Goal: Task Accomplishment & Management: Use online tool/utility

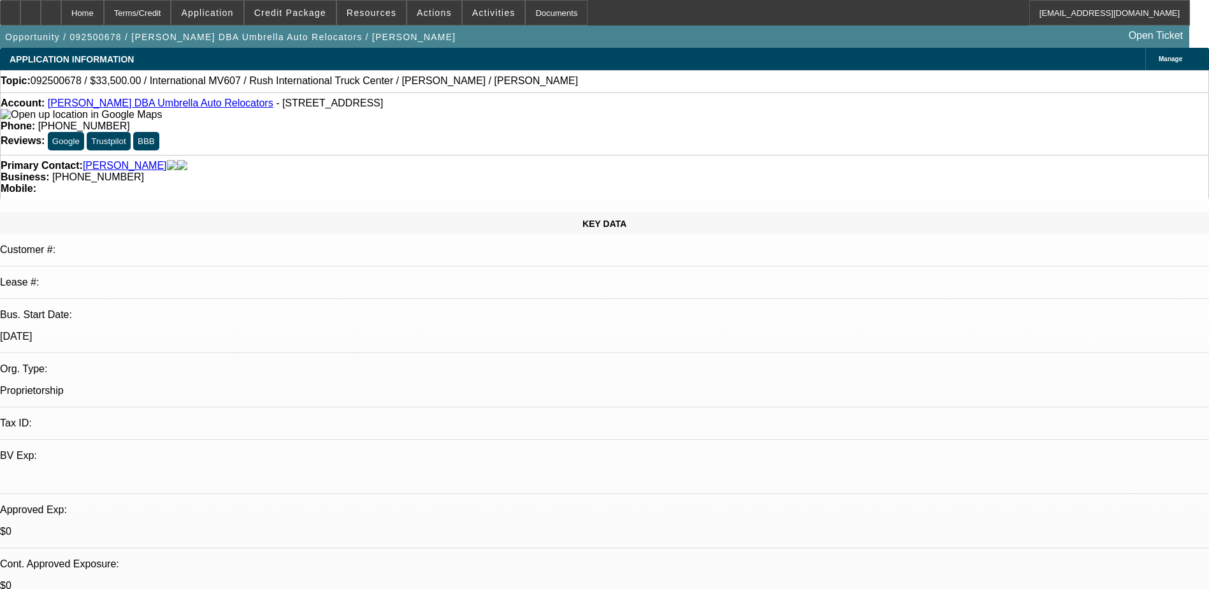
select select "0"
select select "2"
select select "0.1"
select select "1"
select select "2"
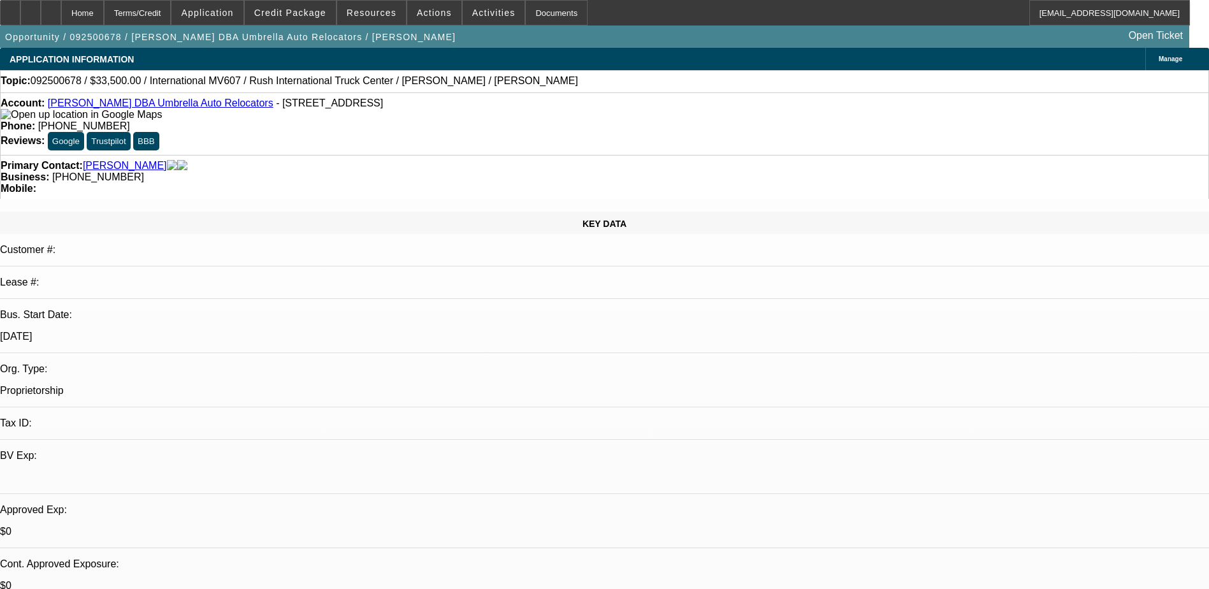
select select "4"
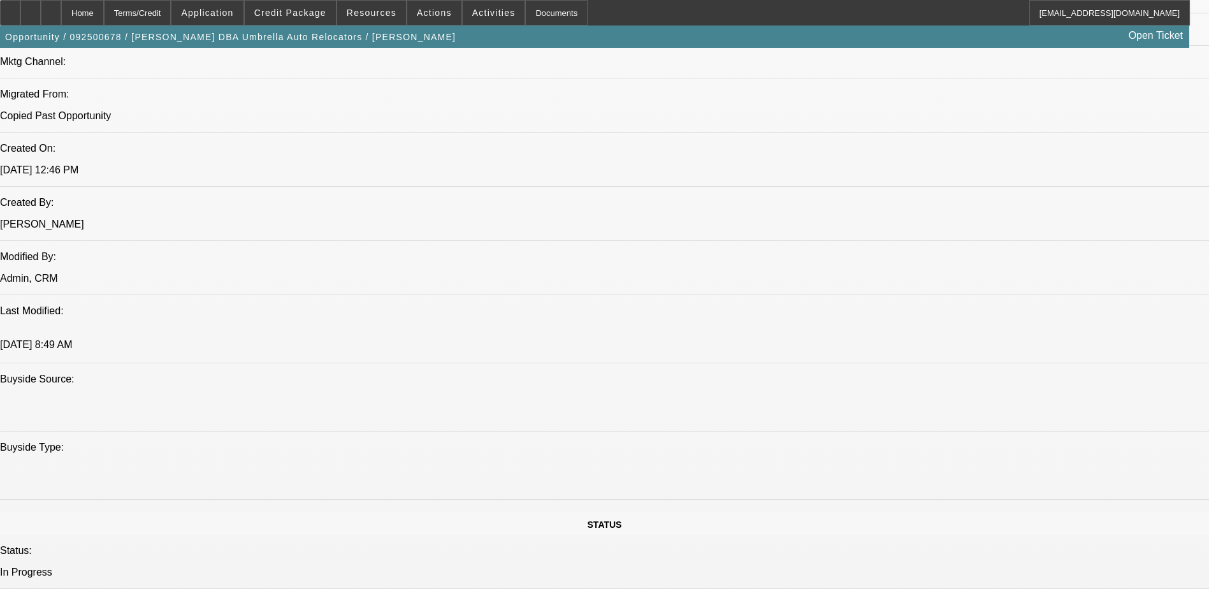
scroll to position [1020, 0]
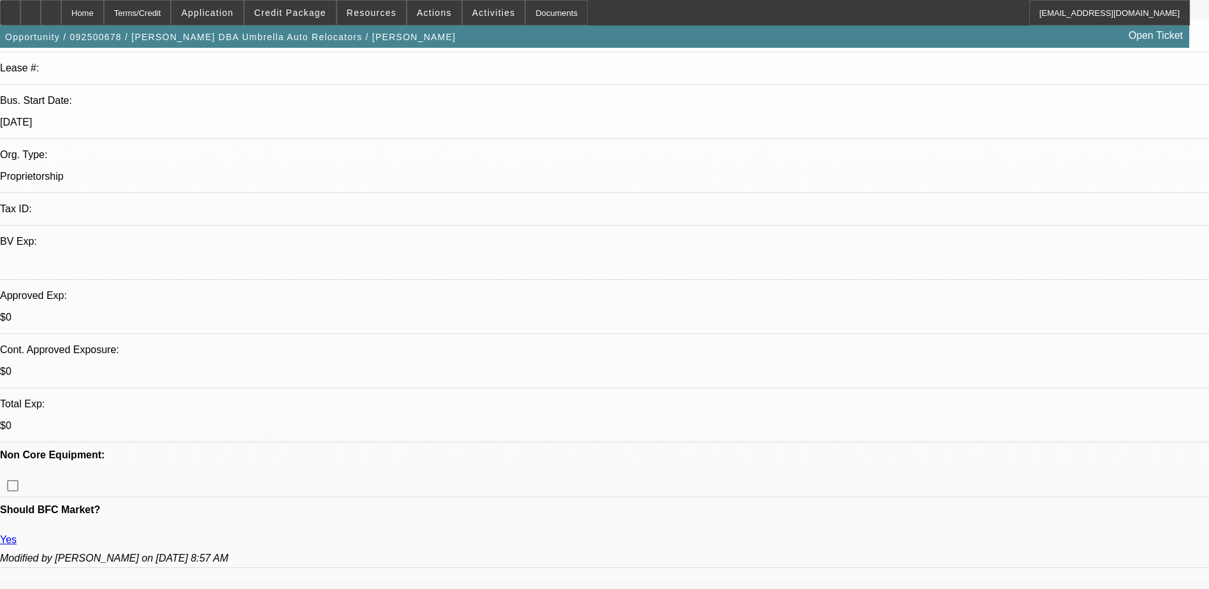
scroll to position [191, 0]
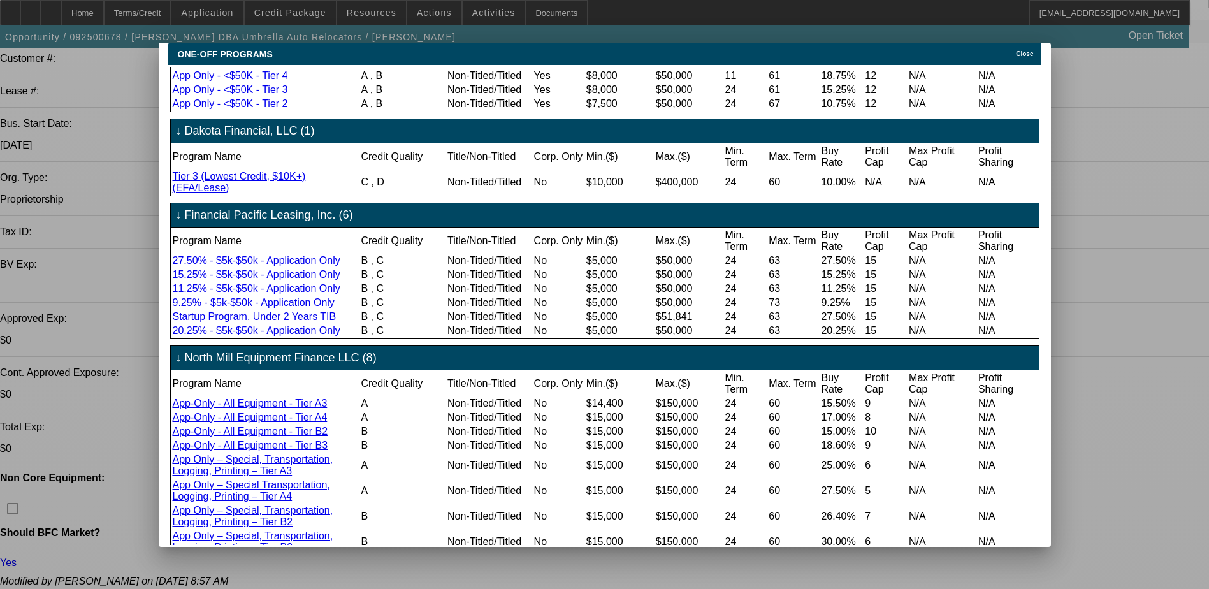
scroll to position [0, 0]
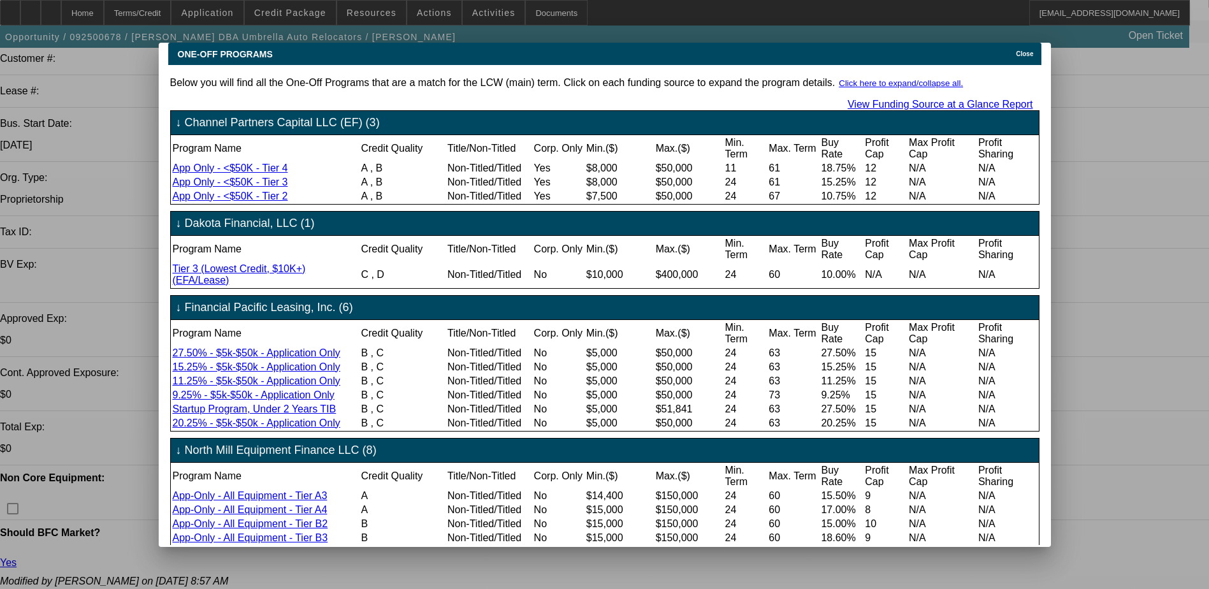
click at [801, 50] on span "Close" at bounding box center [1024, 53] width 17 height 7
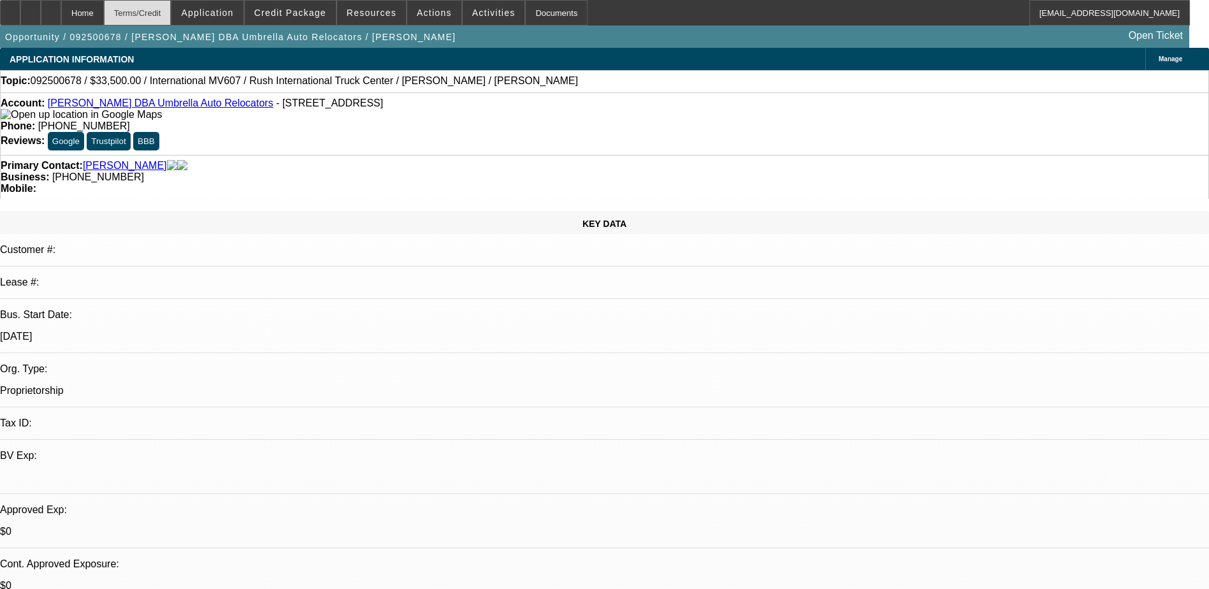
scroll to position [191, 0]
select select "0"
select select "2"
select select "0.1"
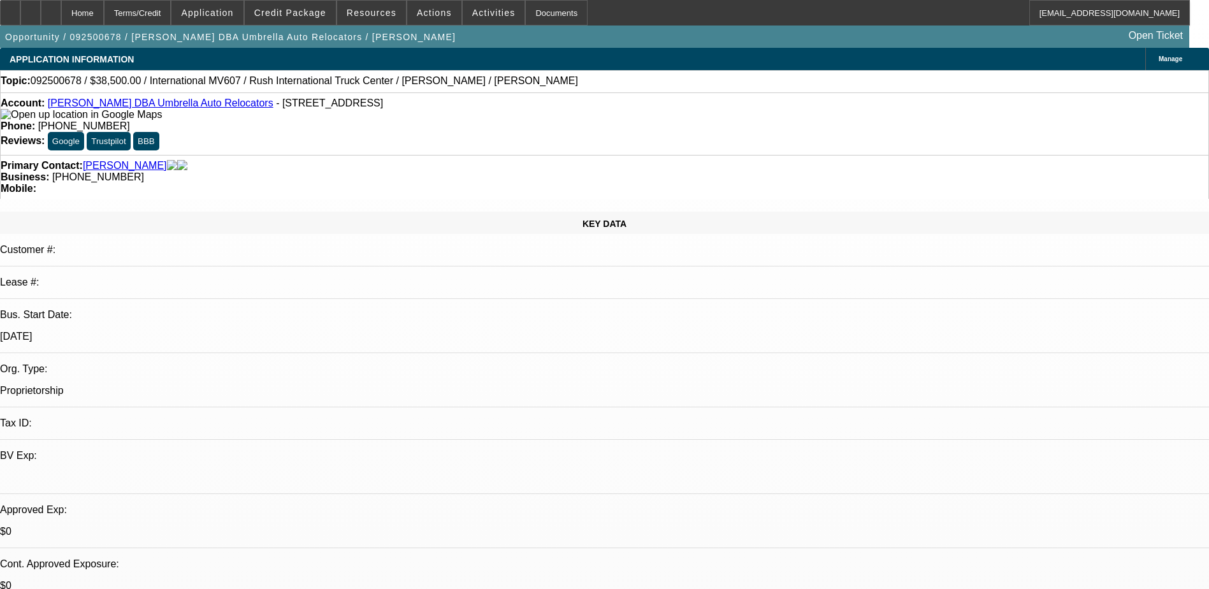
select select "4"
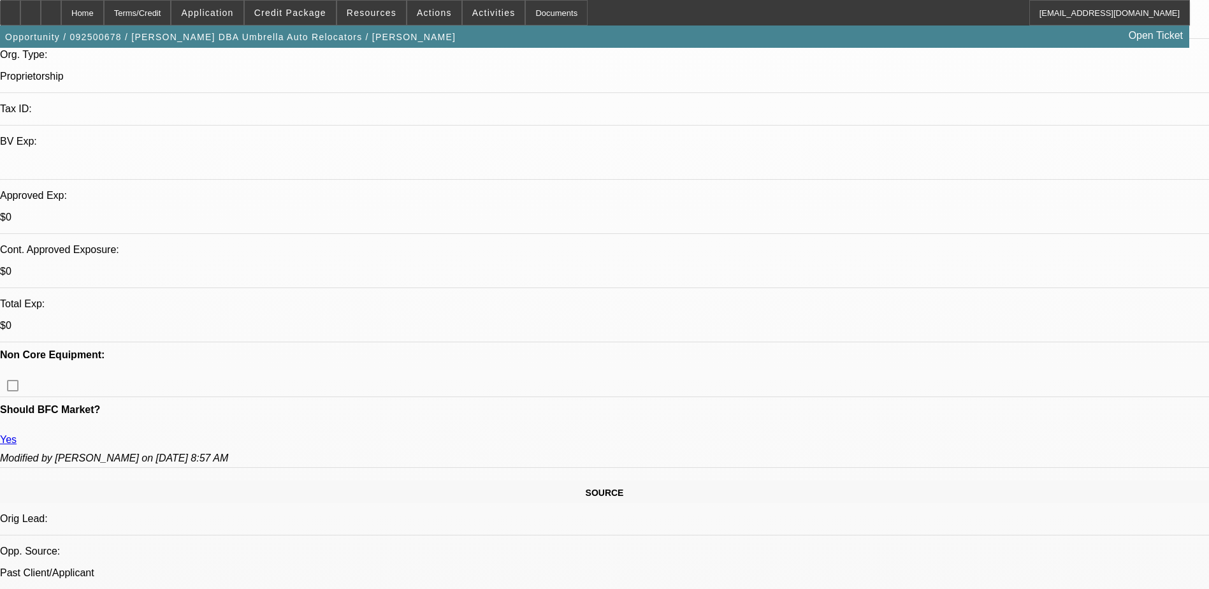
scroll to position [284, 0]
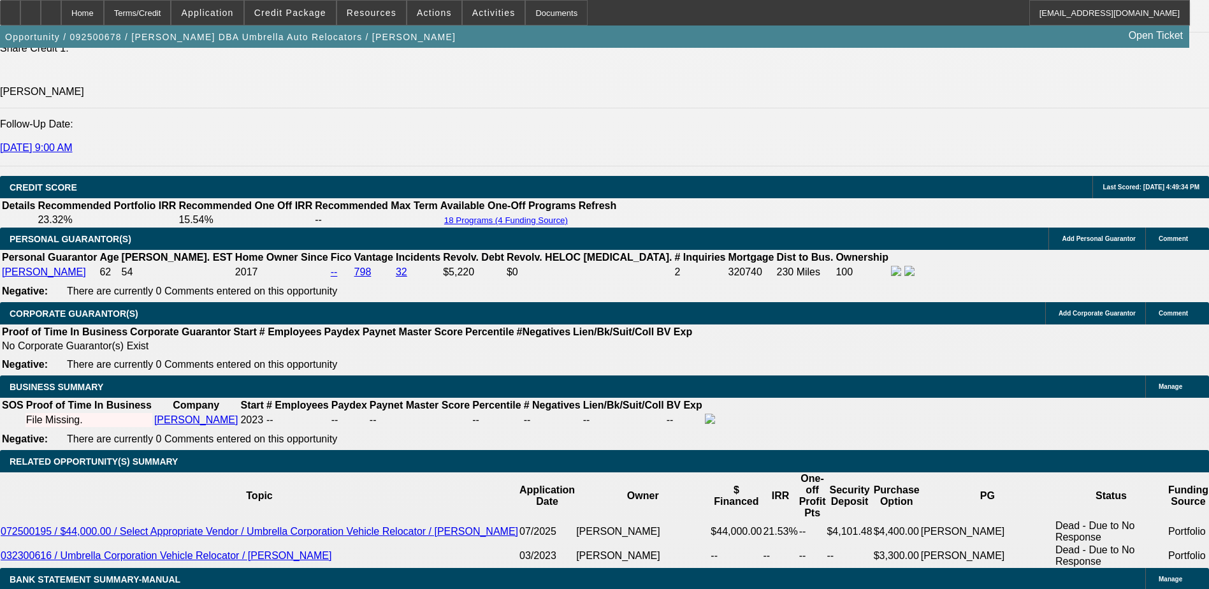
scroll to position [1785, 0]
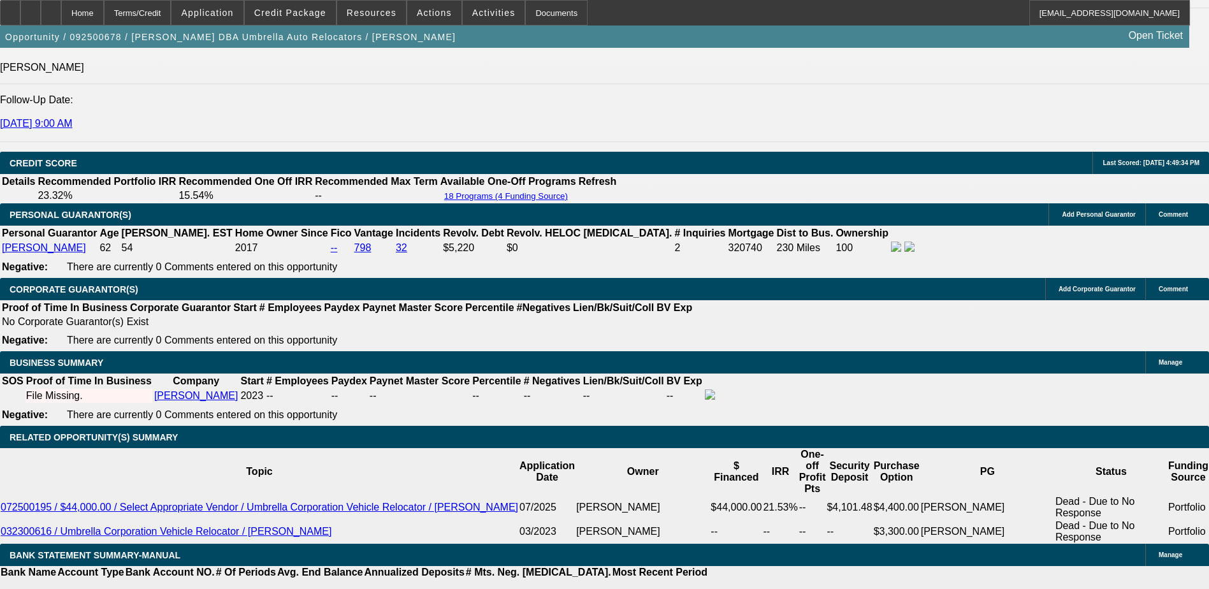
scroll to position [1721, 0]
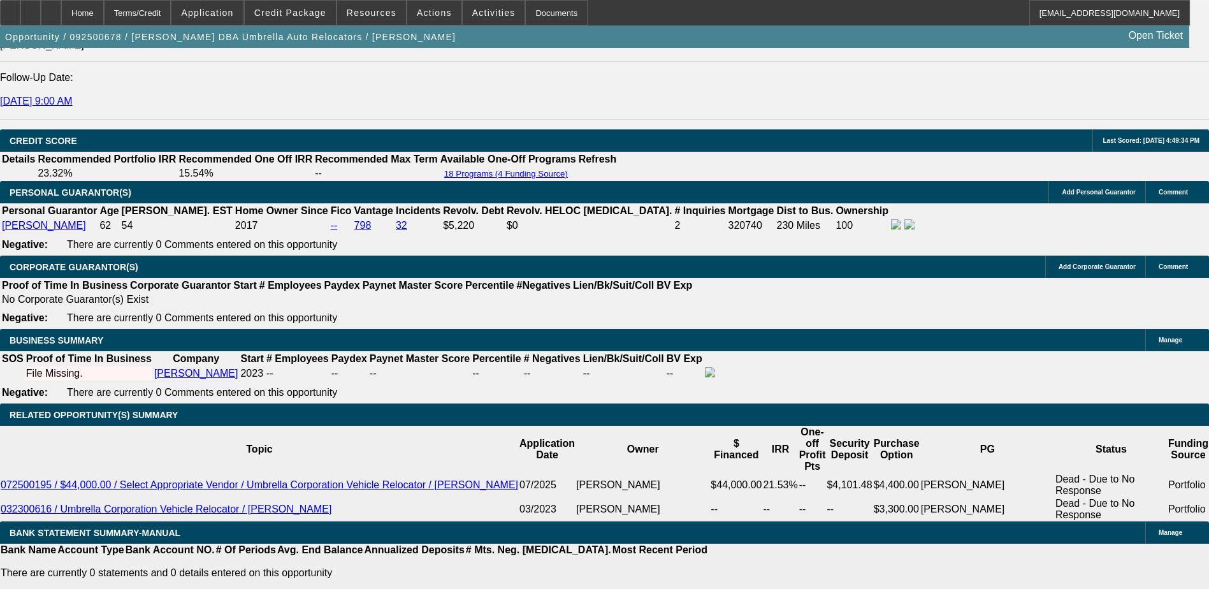
select select "0.1"
type input "$3,850.00"
type input "UNKNOWN"
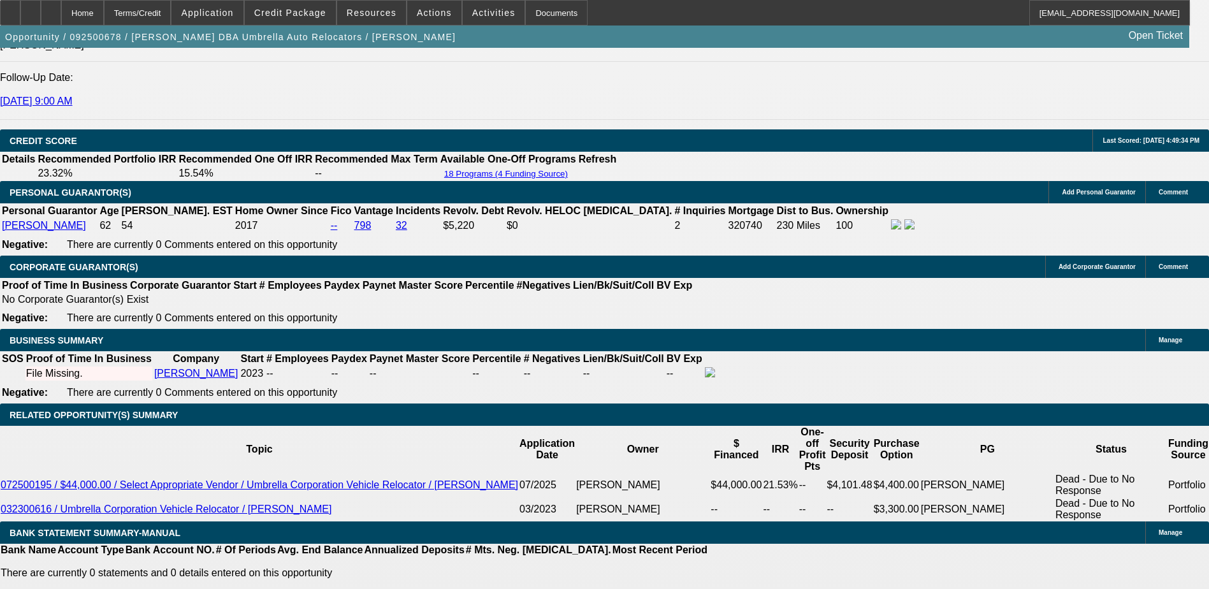
type input "$1,017.84"
type input "$2,035.68"
select select "0.2"
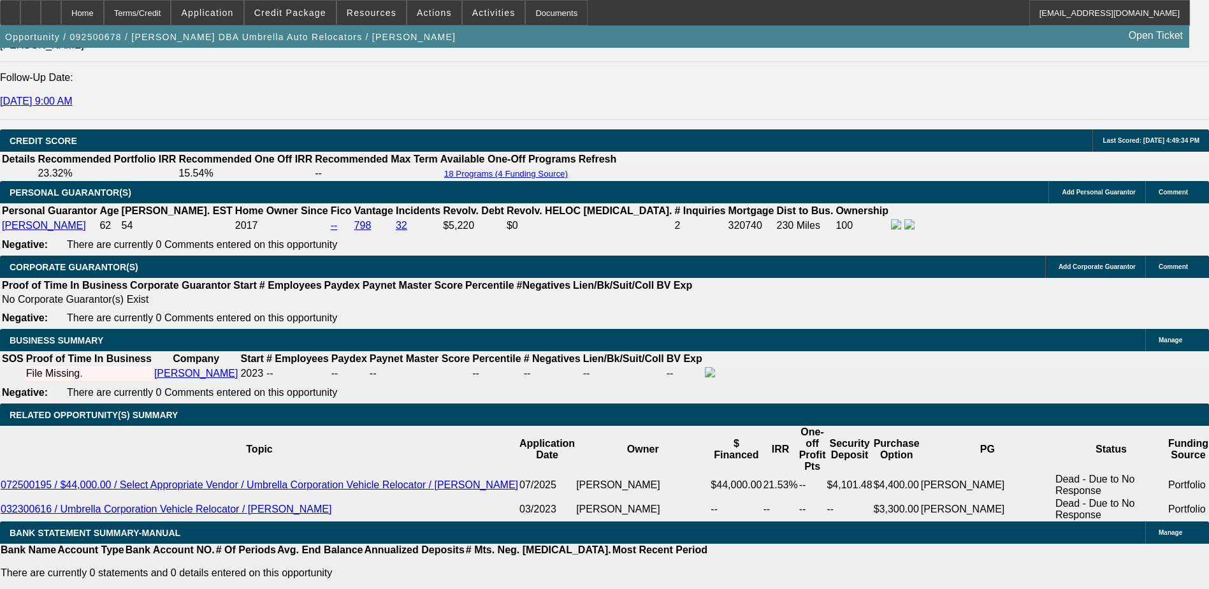
type input "$7,700.00"
type input "$904.75"
type input "$1,809.50"
select select "0.15"
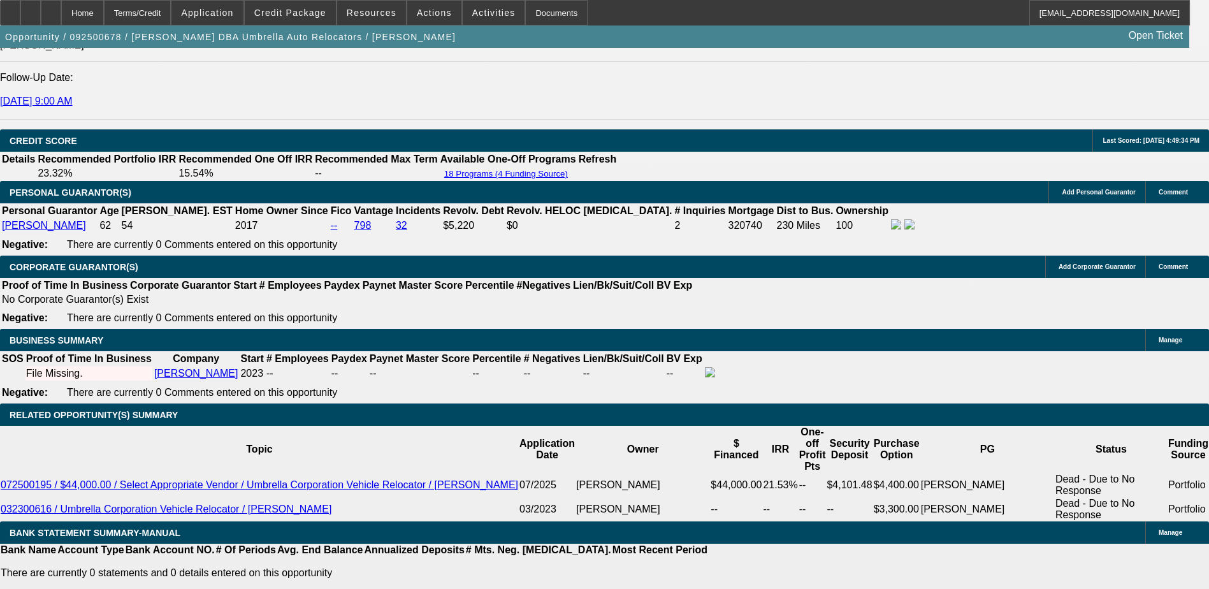
type input "$5,775.00"
type input "$961.30"
type input "$1,922.60"
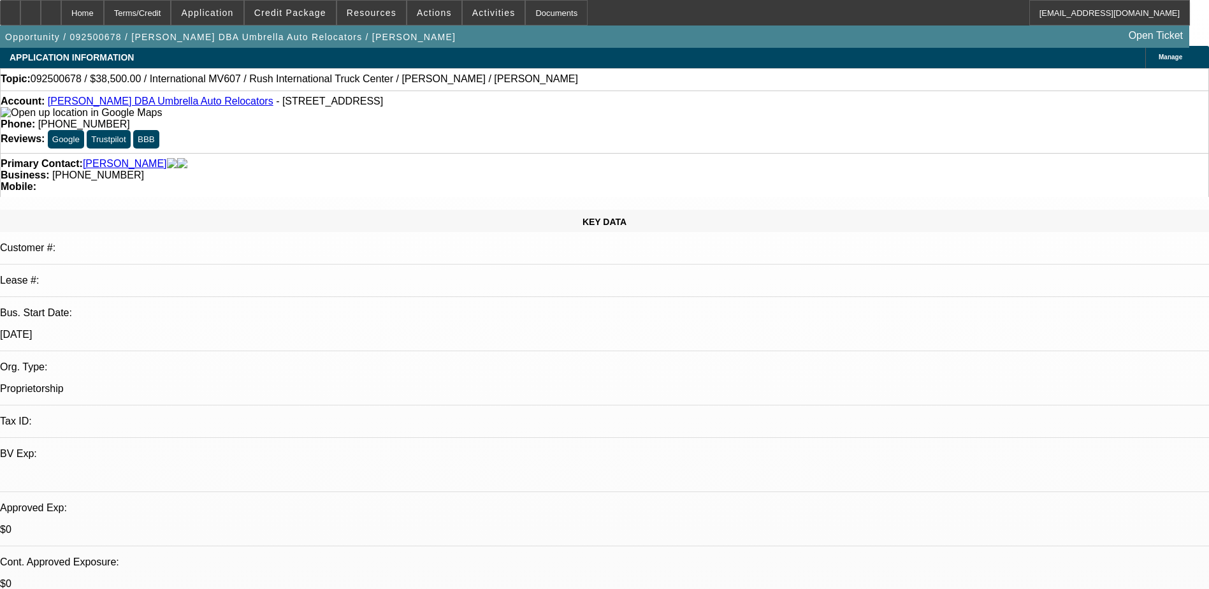
scroll to position [0, 0]
